Goal: Find specific page/section: Find specific page/section

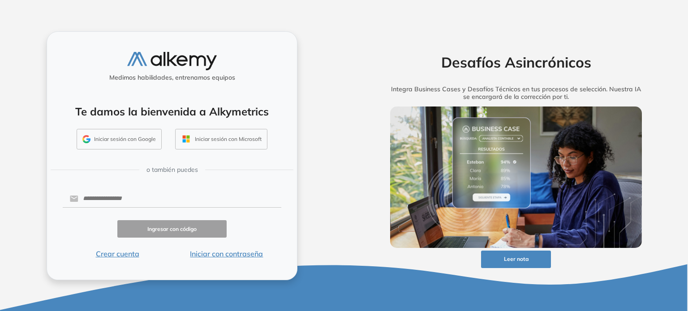
click at [121, 142] on button "Iniciar sesión con Google" at bounding box center [119, 139] width 85 height 21
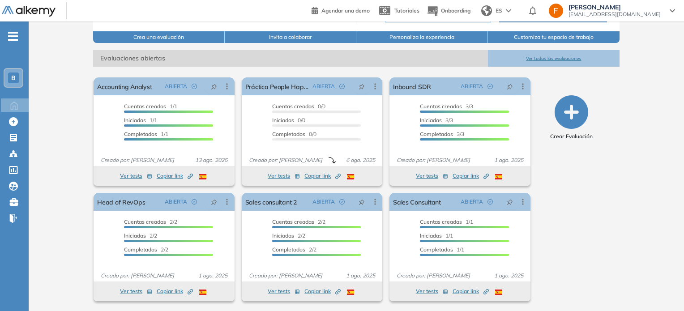
click at [546, 55] on button "Ver todas las evaluaciones" at bounding box center [554, 58] width 132 height 17
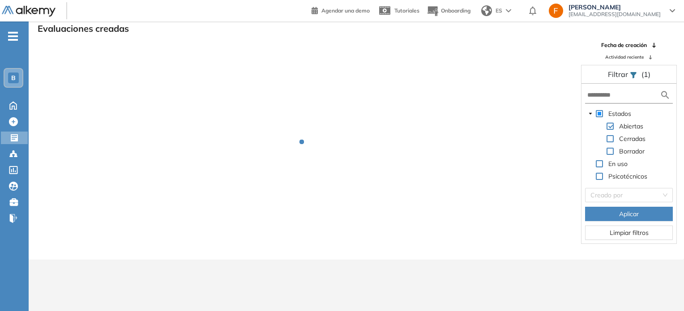
scroll to position [21, 0]
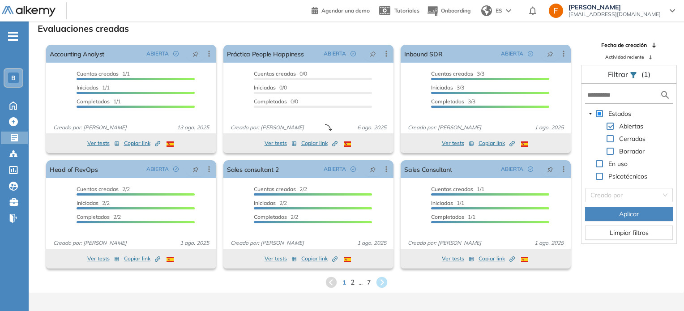
click at [351, 282] on span "2" at bounding box center [352, 282] width 4 height 10
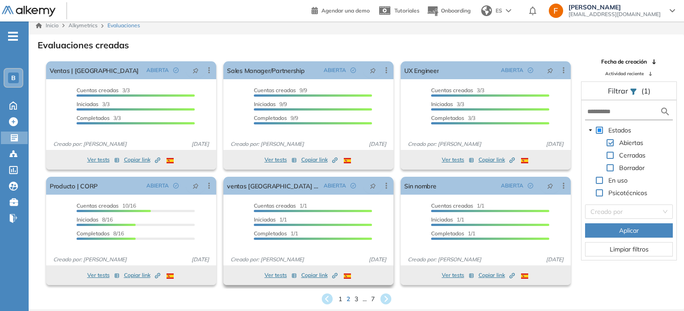
scroll to position [0, 0]
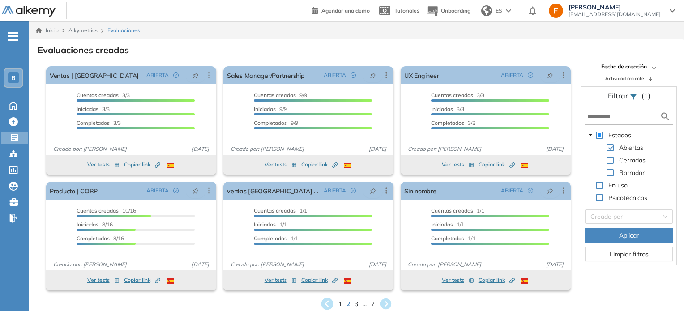
click at [326, 306] on icon at bounding box center [327, 304] width 15 height 15
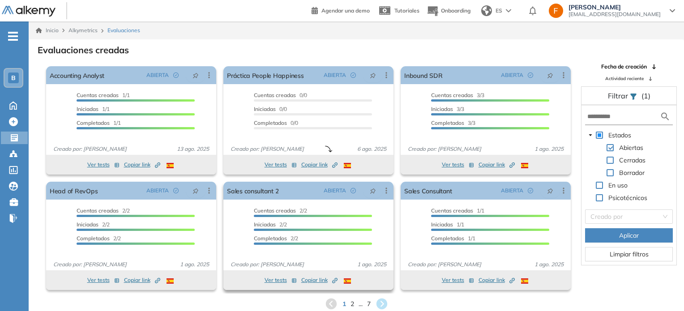
scroll to position [21, 0]
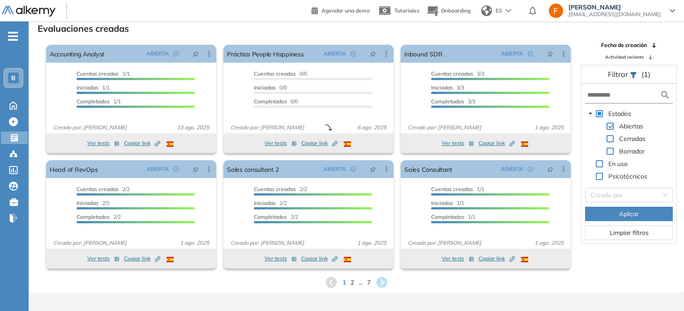
click at [330, 281] on icon at bounding box center [331, 282] width 13 height 13
